Goal: Transaction & Acquisition: Purchase product/service

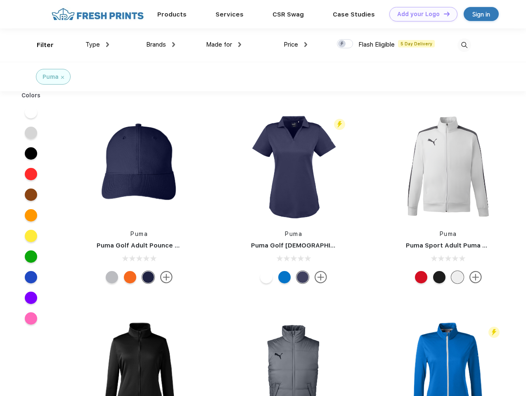
click at [420, 14] on link "Add your Logo Design Tool" at bounding box center [423, 14] width 68 height 14
click at [0, 0] on div "Design Tool" at bounding box center [0, 0] width 0 height 0
click at [443, 14] on link "Add your Logo Design Tool" at bounding box center [423, 14] width 68 height 14
click at [40, 45] on div "Filter" at bounding box center [45, 44] width 17 height 9
click at [97, 45] on span "Type" at bounding box center [92, 44] width 14 height 7
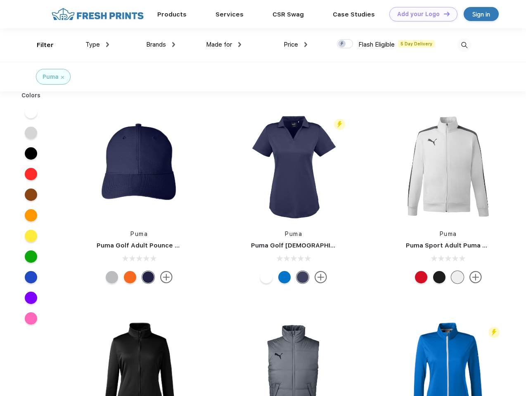
click at [161, 45] on span "Brands" at bounding box center [156, 44] width 20 height 7
click at [224, 45] on span "Made for" at bounding box center [219, 44] width 26 height 7
click at [296, 45] on span "Price" at bounding box center [291, 44] width 14 height 7
click at [345, 44] on div at bounding box center [345, 43] width 16 height 9
click at [342, 44] on input "checkbox" at bounding box center [339, 41] width 5 height 5
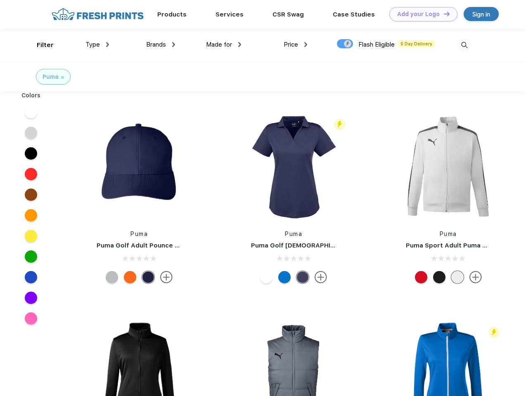
checkbox input "true"
